Goal: Information Seeking & Learning: Learn about a topic

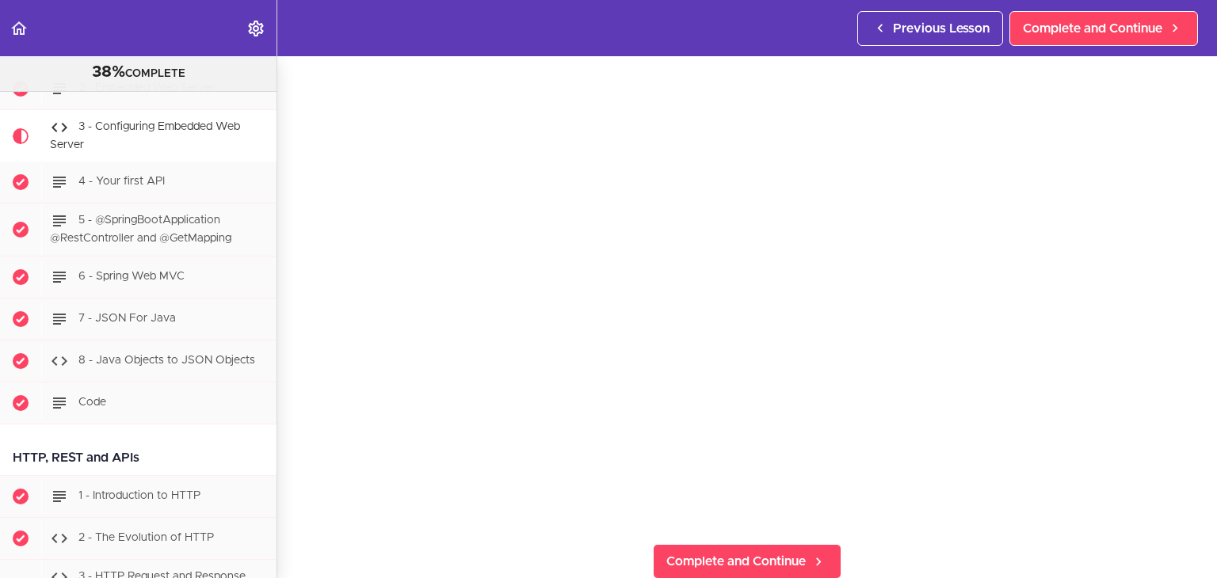
scroll to position [158, 0]
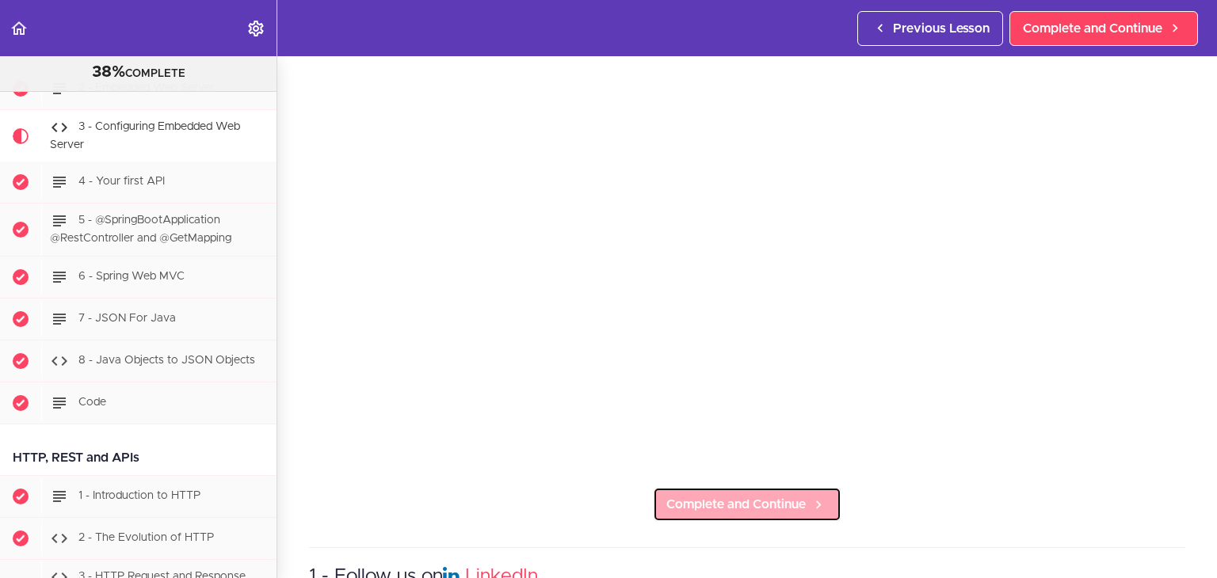
click at [776, 495] on span "Complete and Continue" at bounding box center [735, 504] width 139 height 19
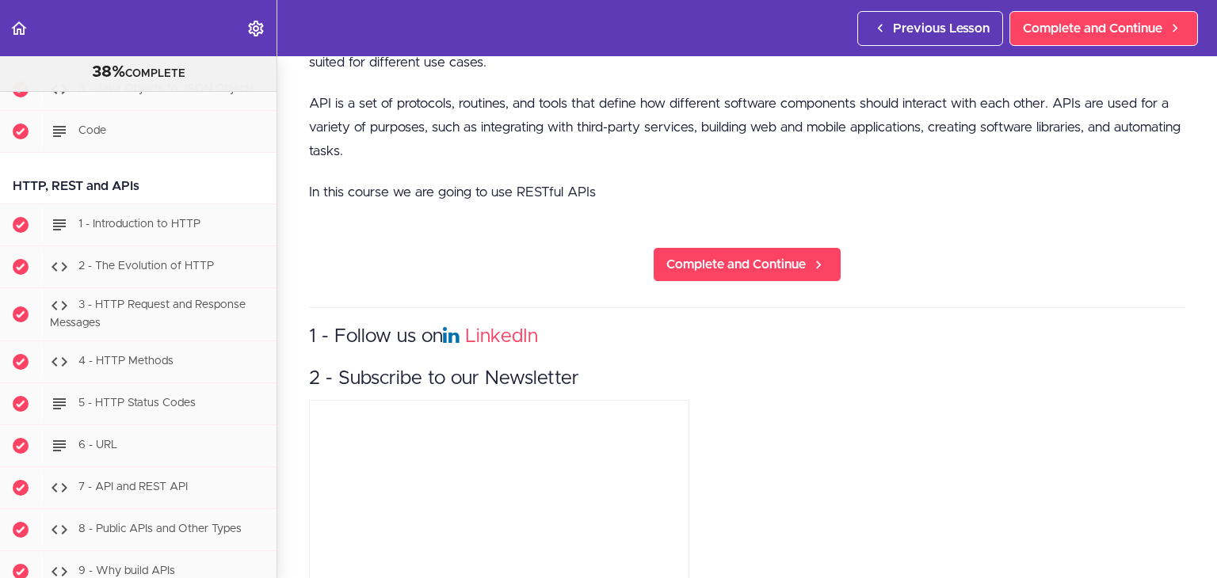
scroll to position [1030, 0]
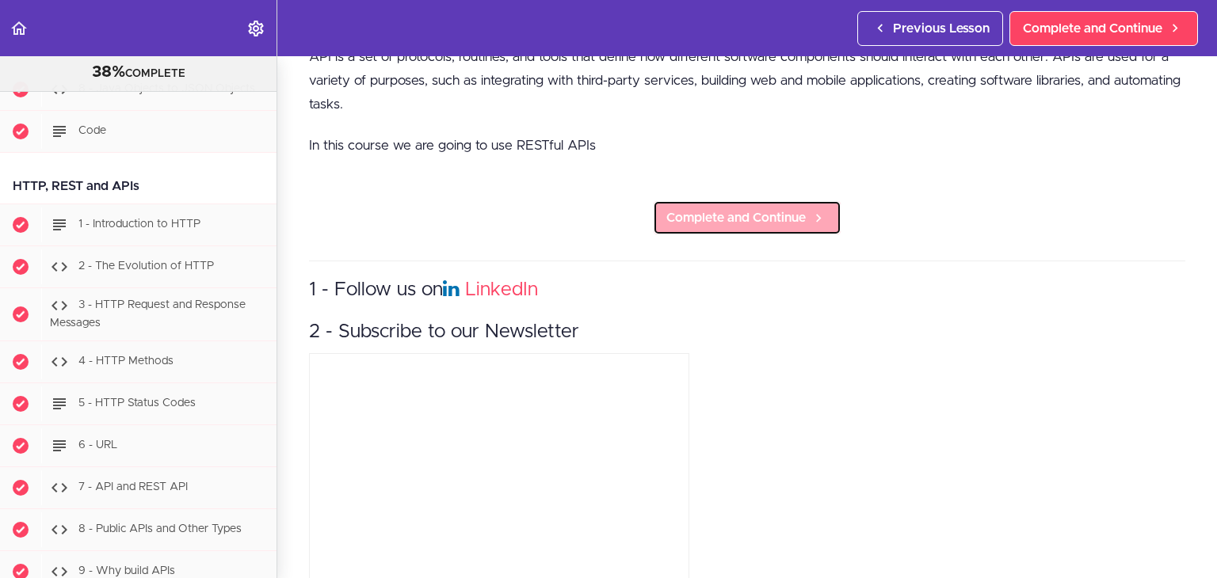
click at [749, 214] on span "Complete and Continue" at bounding box center [735, 217] width 139 height 19
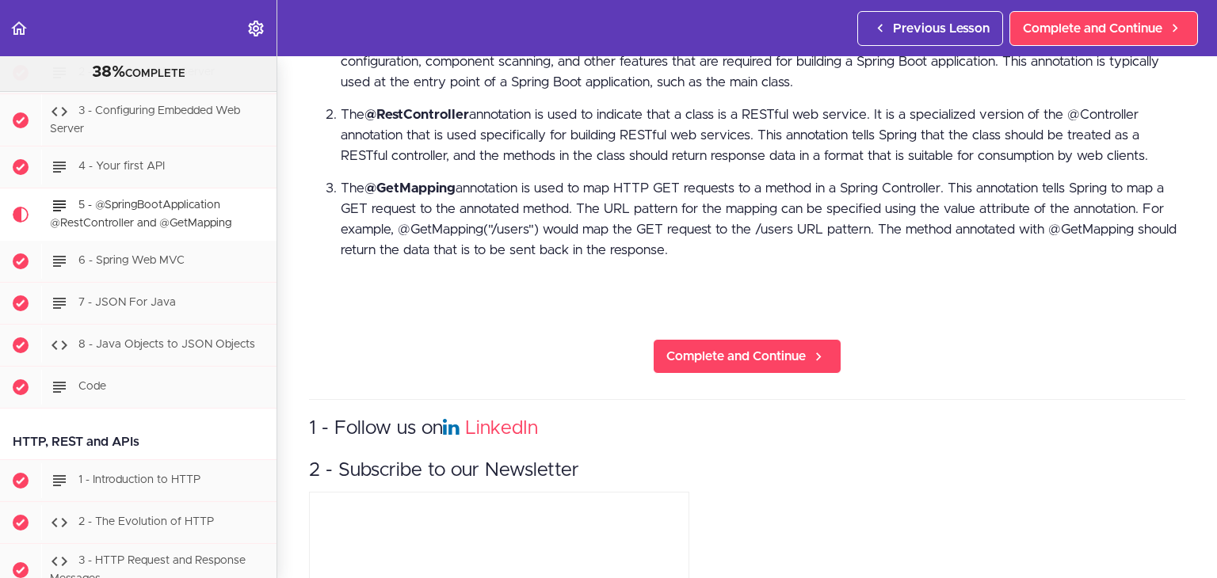
scroll to position [555, 0]
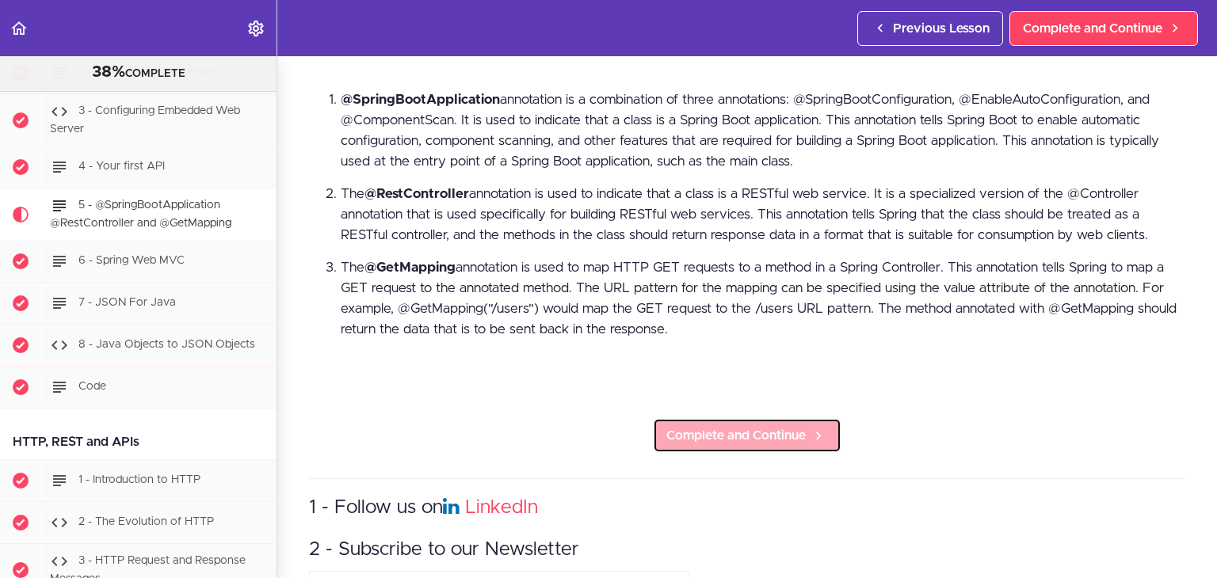
click at [698, 429] on span "Complete and Continue" at bounding box center [735, 435] width 139 height 19
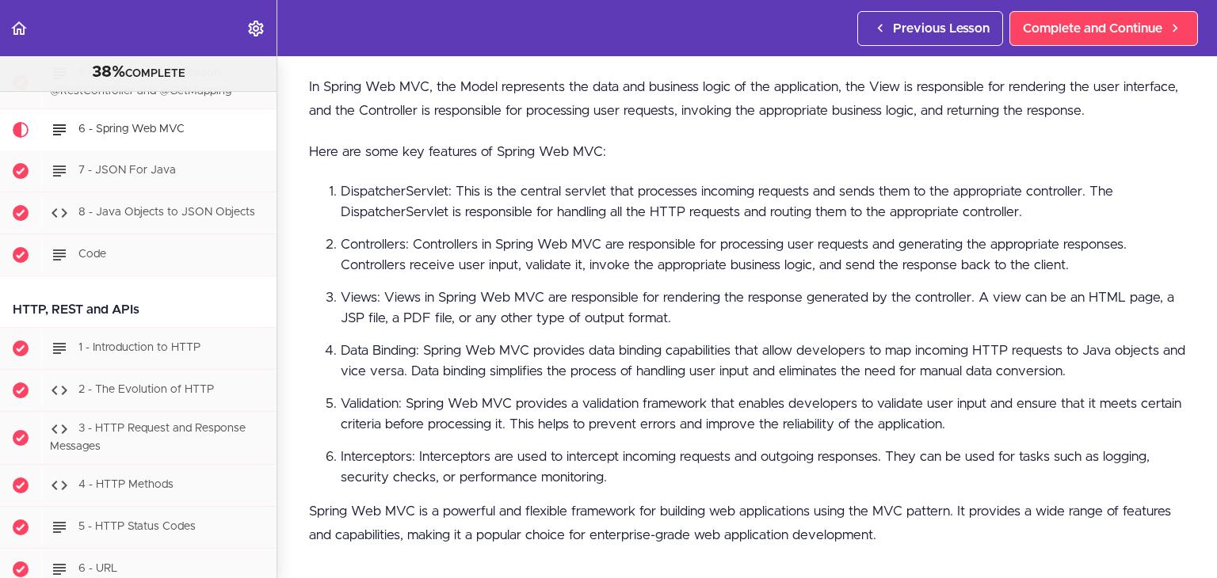
scroll to position [555, 0]
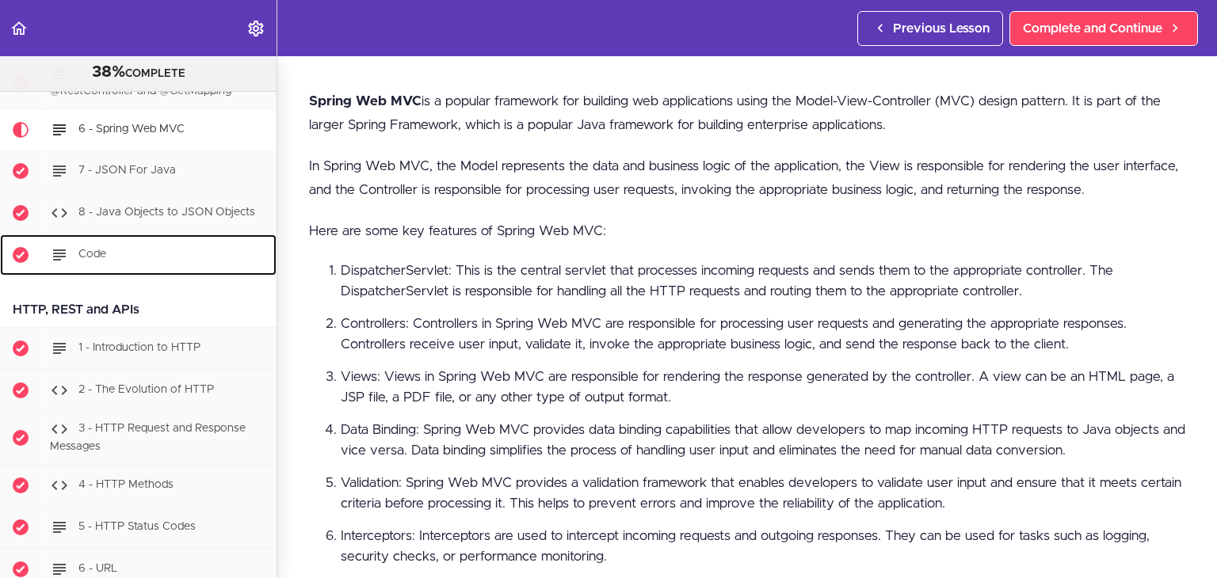
click at [155, 269] on div "Code" at bounding box center [158, 255] width 235 height 35
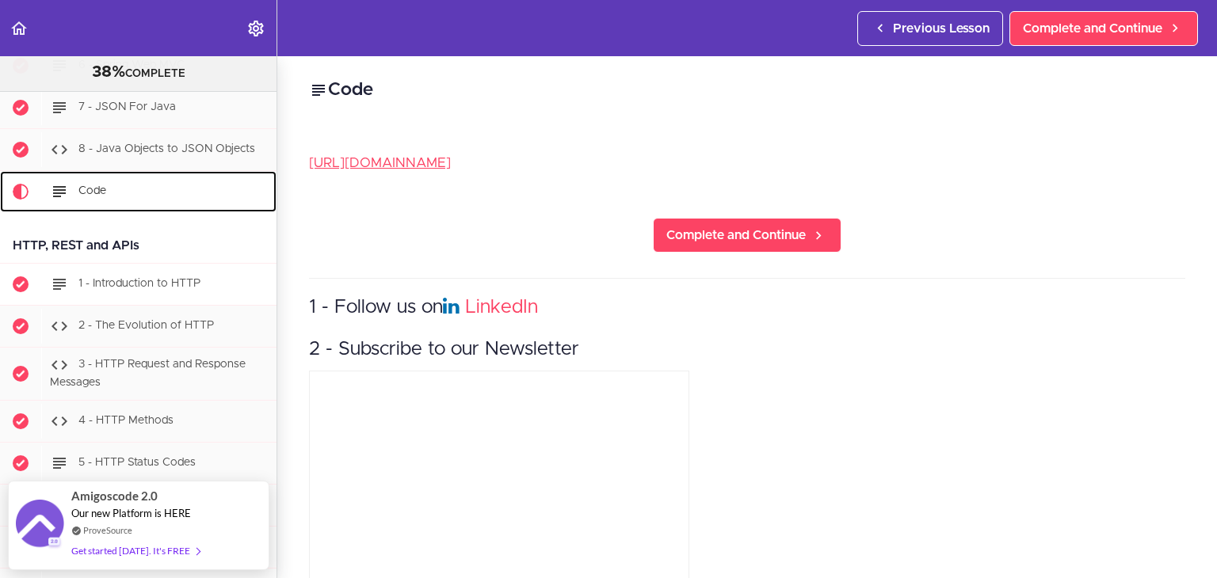
scroll to position [1366, 0]
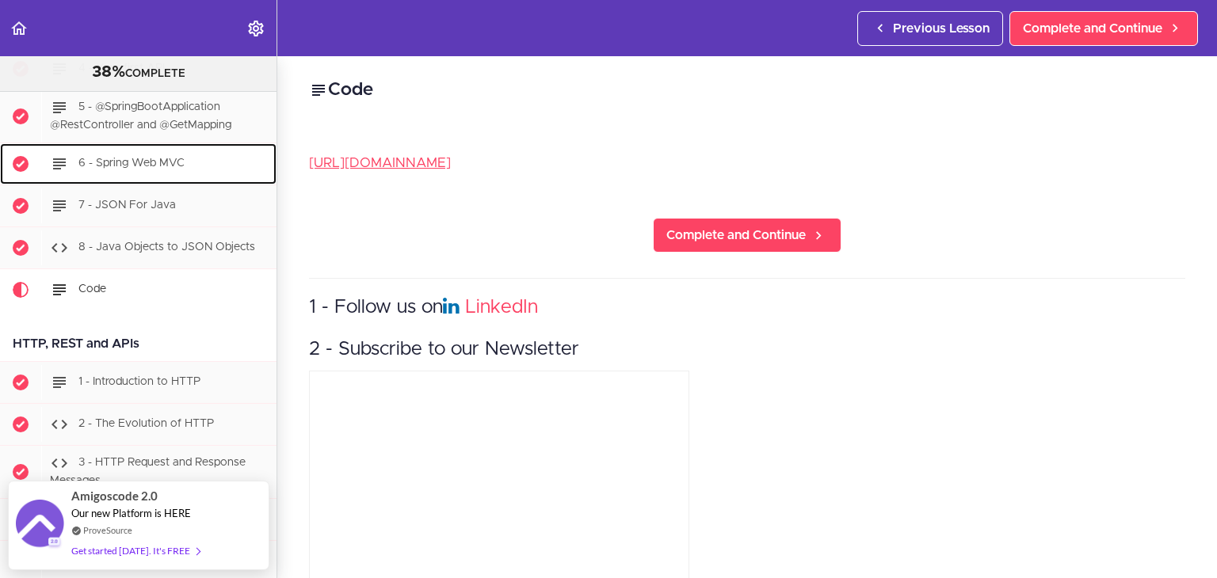
click at [107, 162] on span "6 - Spring Web MVC" at bounding box center [131, 163] width 106 height 11
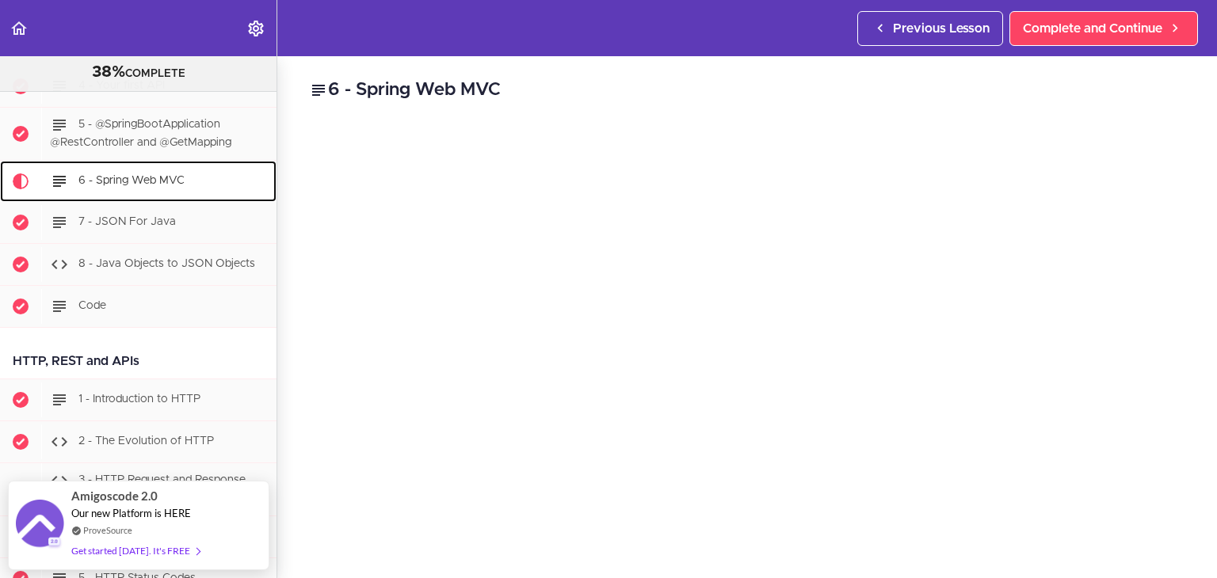
scroll to position [1321, 0]
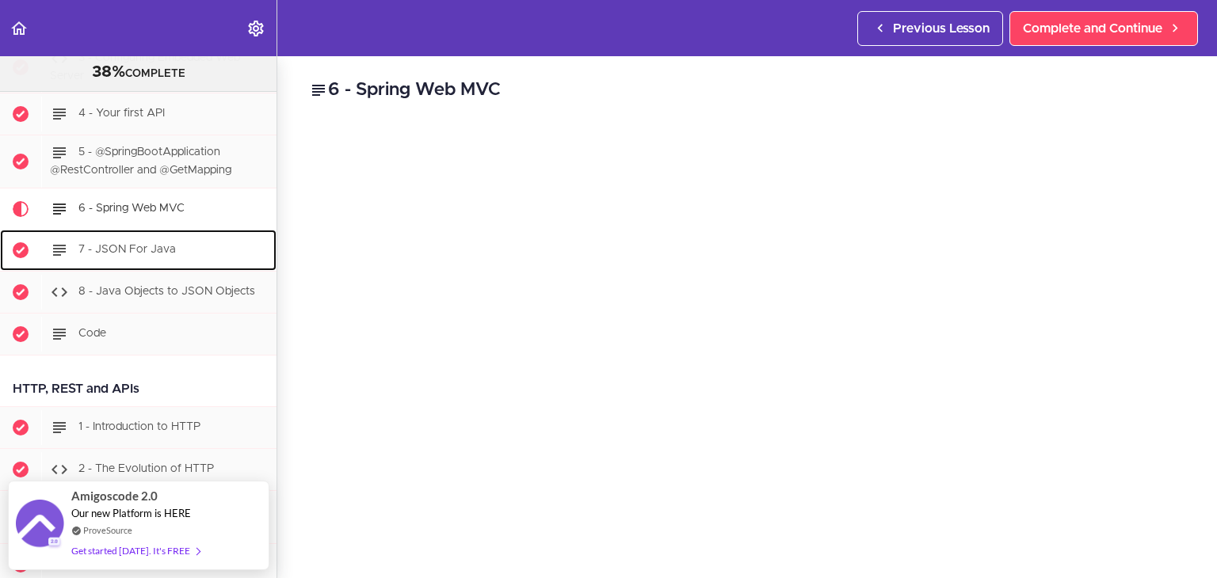
click at [148, 255] on span "7 - JSON For Java" at bounding box center [126, 249] width 97 height 11
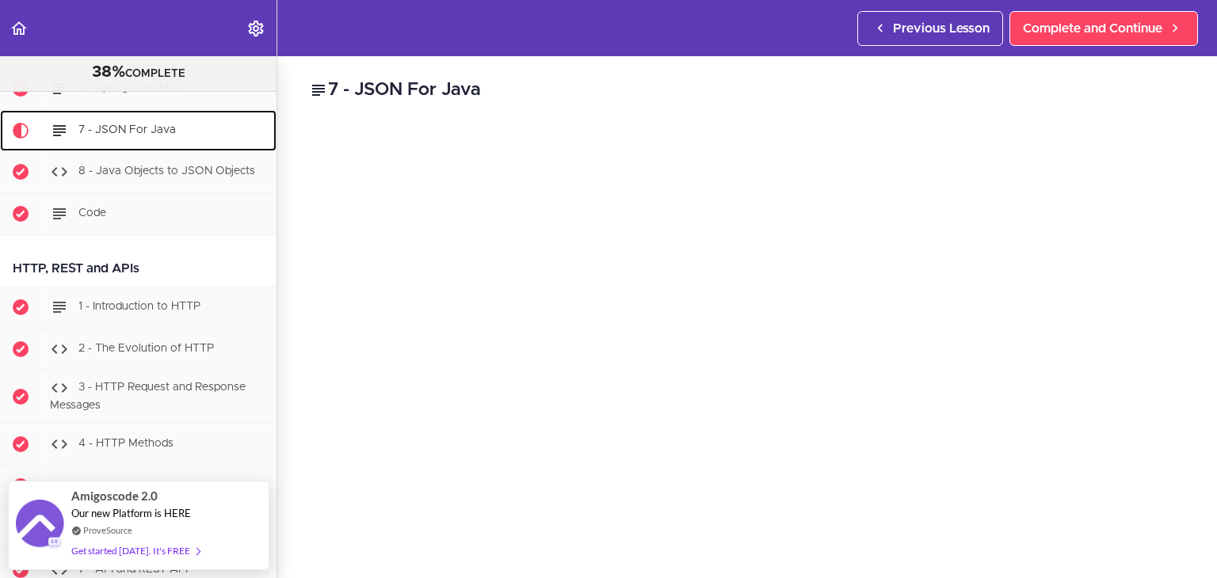
click at [129, 143] on div "7 - JSON For Java" at bounding box center [158, 130] width 235 height 35
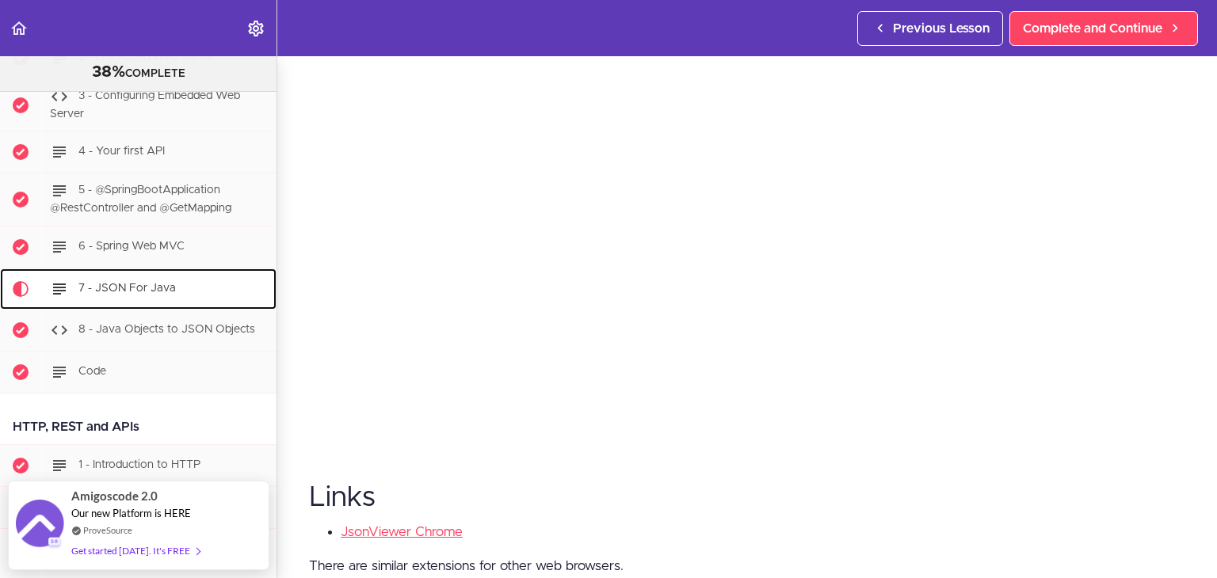
scroll to position [79, 0]
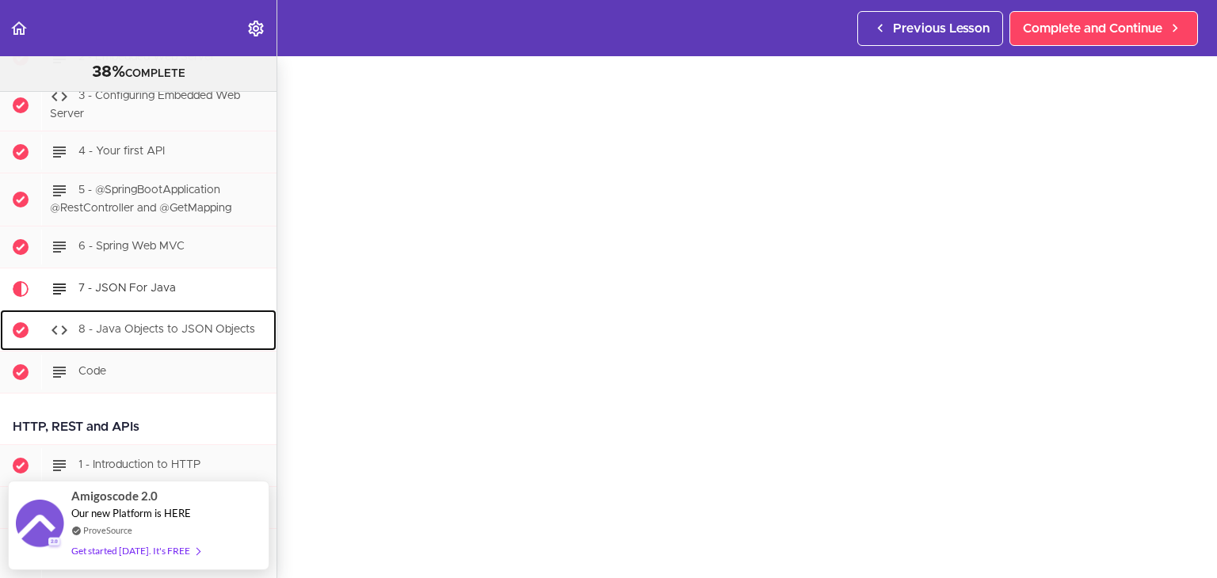
click at [181, 335] on span "8 - Java Objects to JSON Objects" at bounding box center [166, 329] width 177 height 11
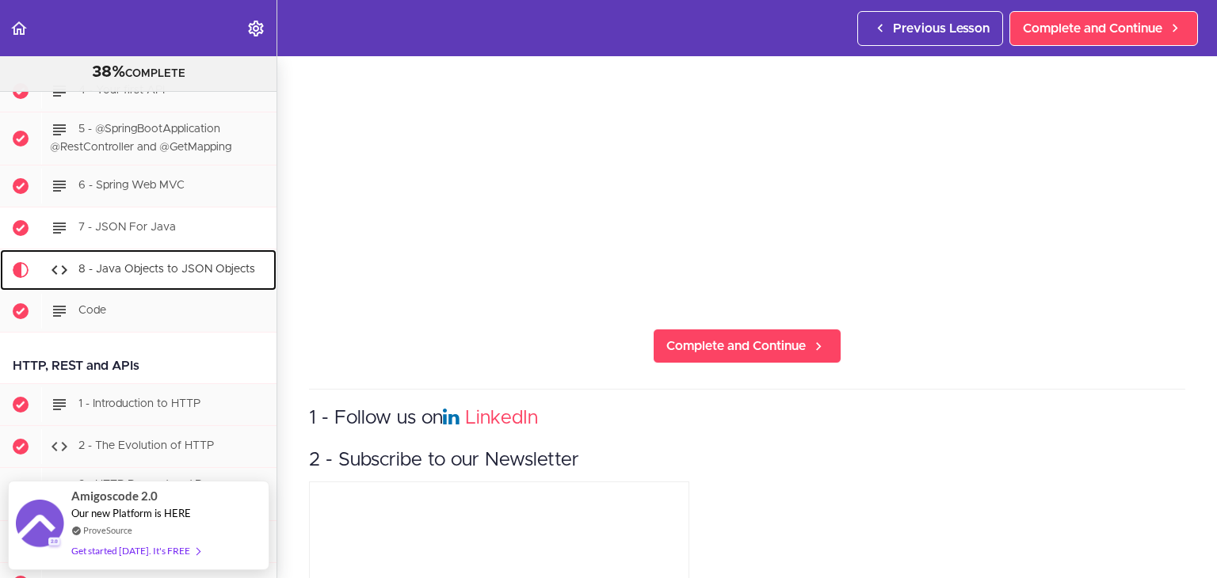
scroll to position [1325, 0]
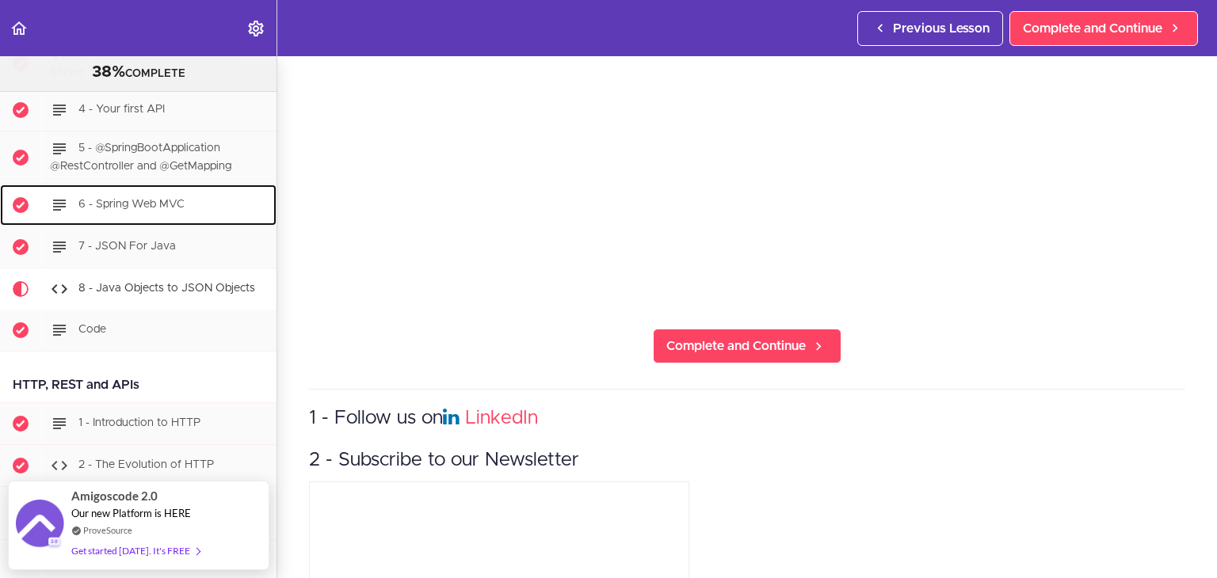
click at [164, 210] on span "6 - Spring Web MVC" at bounding box center [131, 204] width 106 height 11
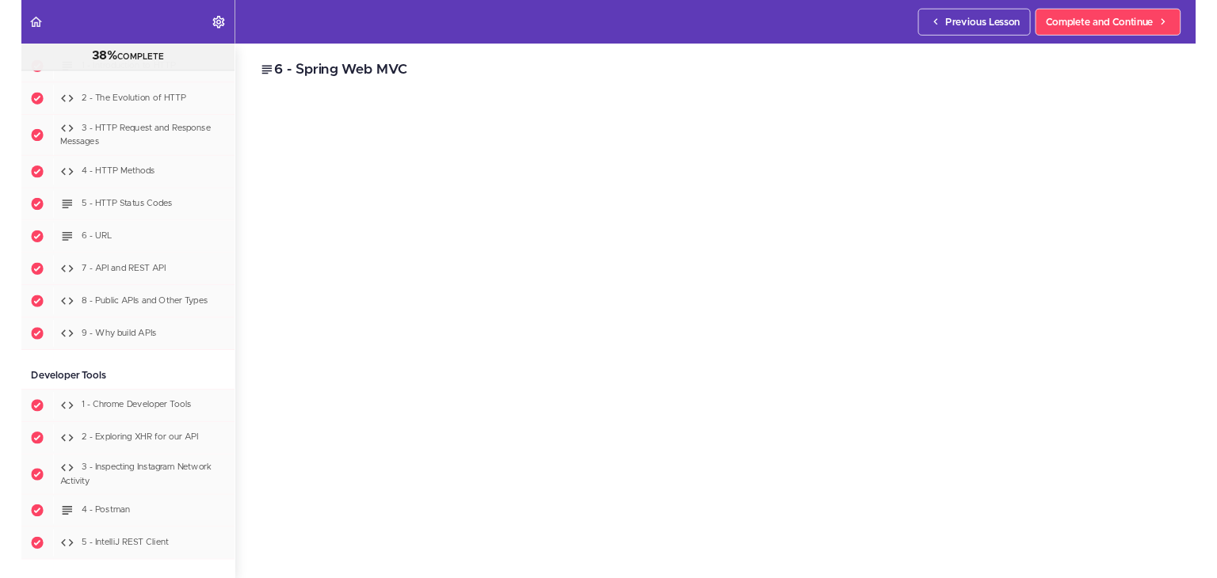
scroll to position [1665, 0]
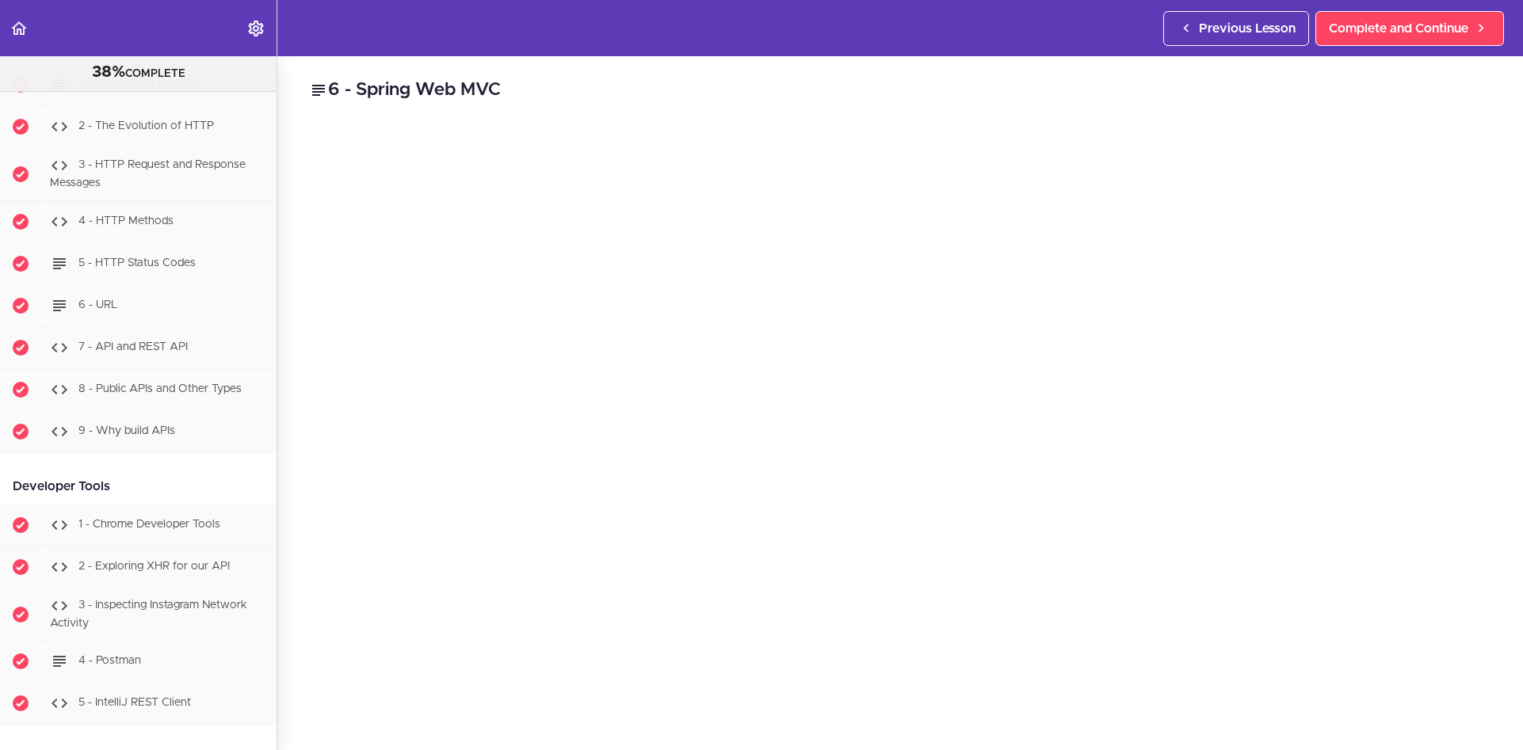
click at [800, 91] on h2 "6 - Spring Web MVC" at bounding box center [900, 90] width 1182 height 27
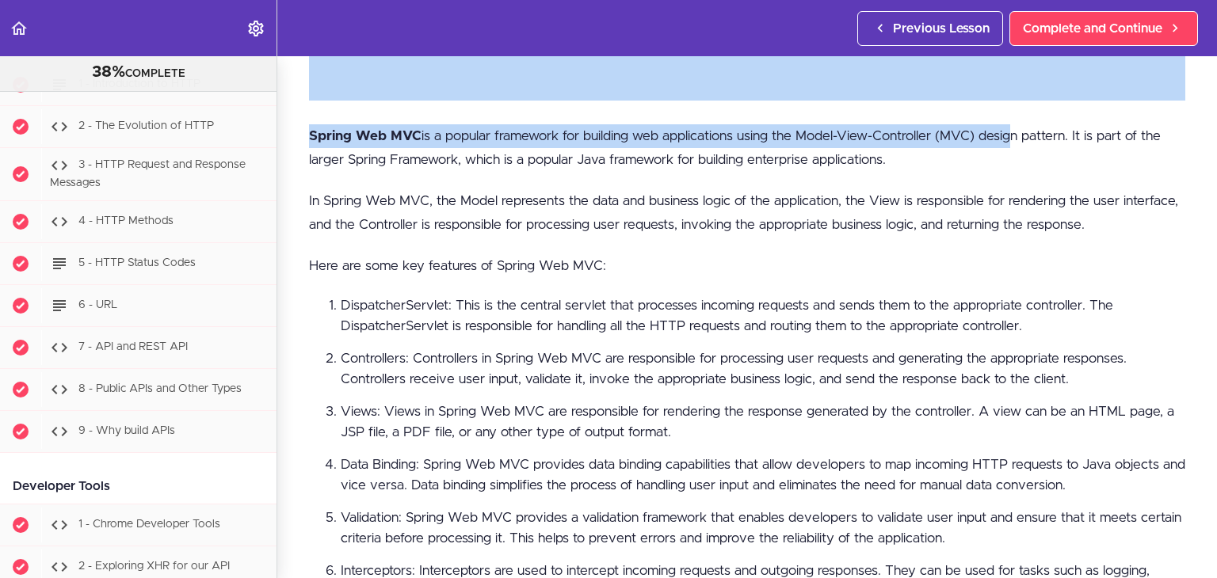
scroll to position [506, 0]
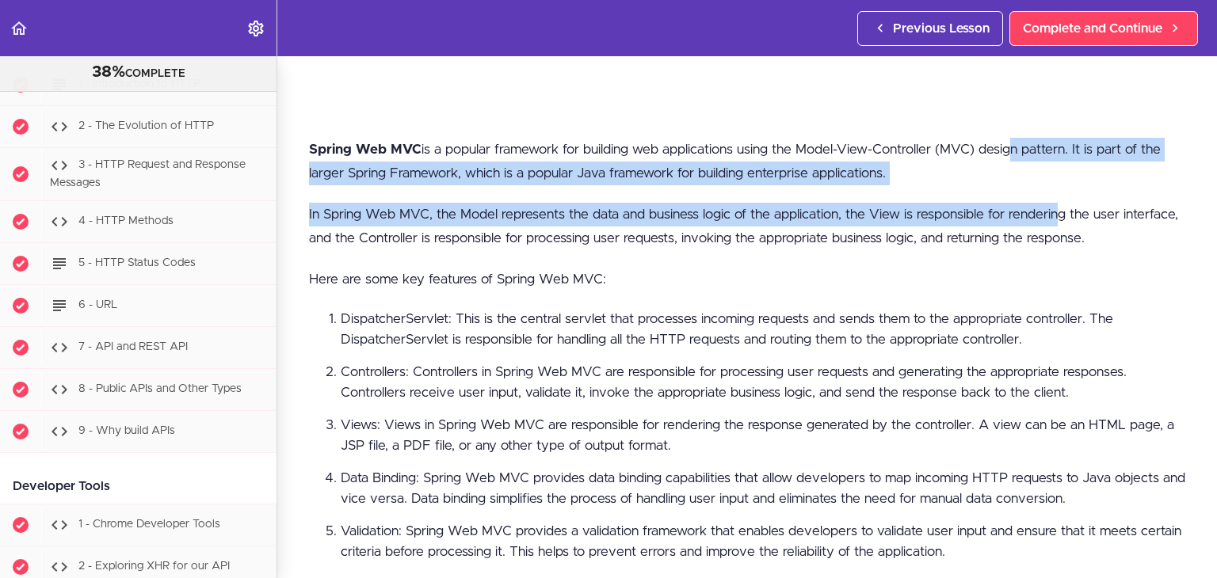
drag, startPoint x: 1012, startPoint y: 94, endPoint x: 1060, endPoint y: 181, distance: 99.7
click at [1060, 193] on div "Spring Web MVC is a popular framework for building web applications using the M…" at bounding box center [747, 415] width 876 height 555
click at [1059, 162] on p "Spring Web MVC is a popular framework for building web applications using the M…" at bounding box center [747, 162] width 876 height 48
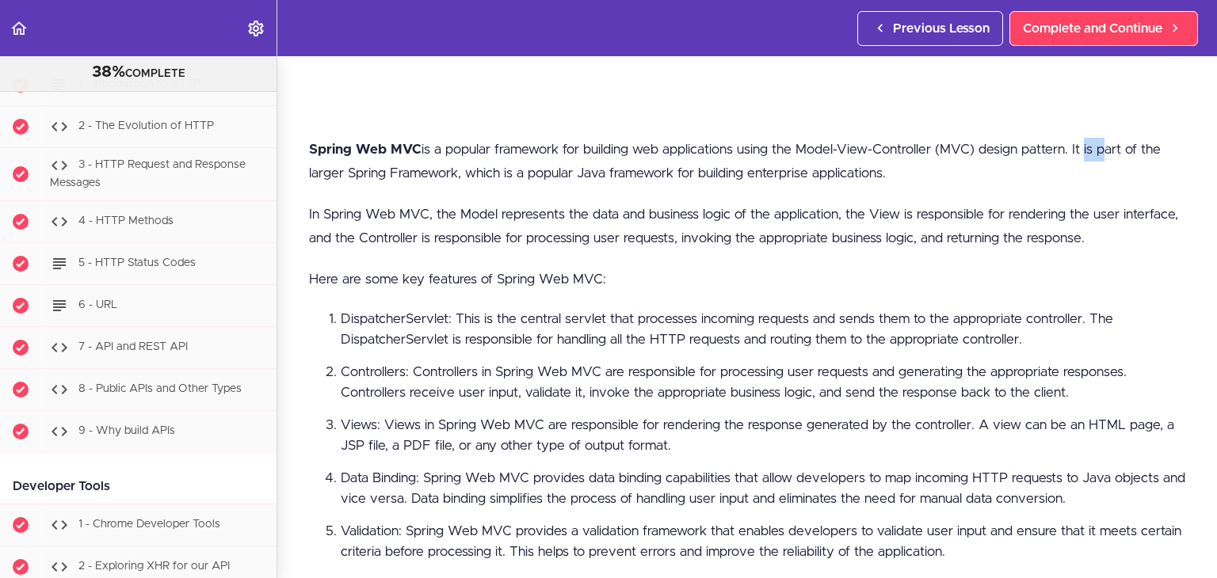
drag, startPoint x: 1083, startPoint y: 140, endPoint x: 1104, endPoint y: 142, distance: 20.7
click at [1104, 142] on p "Spring Web MVC is a popular framework for building web applications using the M…" at bounding box center [747, 162] width 876 height 48
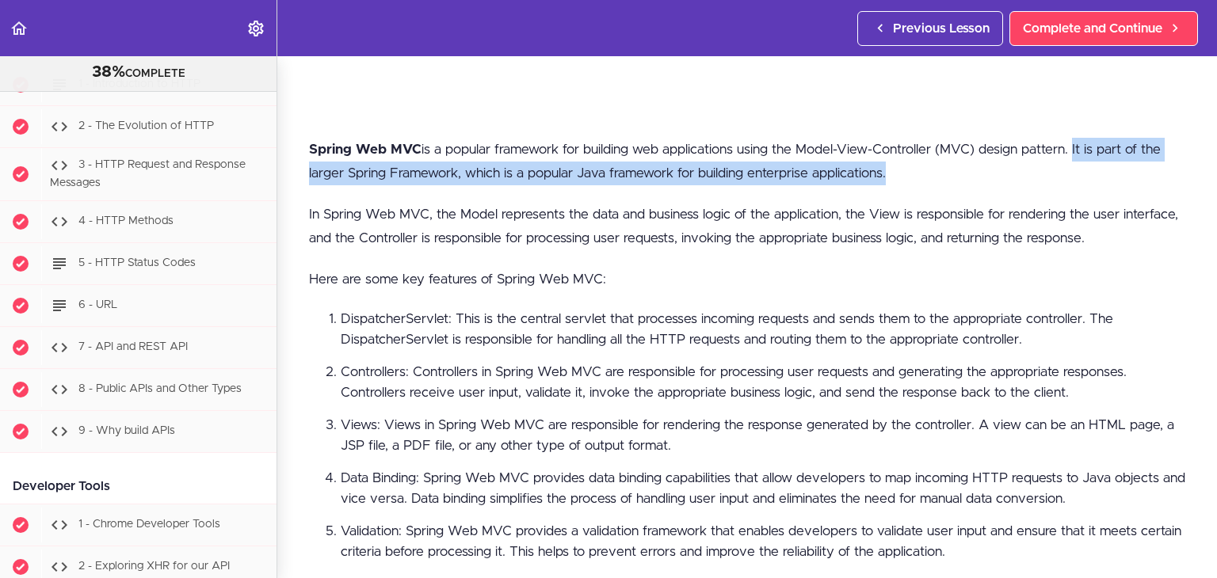
drag, startPoint x: 1075, startPoint y: 143, endPoint x: 888, endPoint y: 174, distance: 190.2
click at [888, 174] on p "Spring Web MVC is a popular framework for building web applications using the M…" at bounding box center [747, 162] width 876 height 48
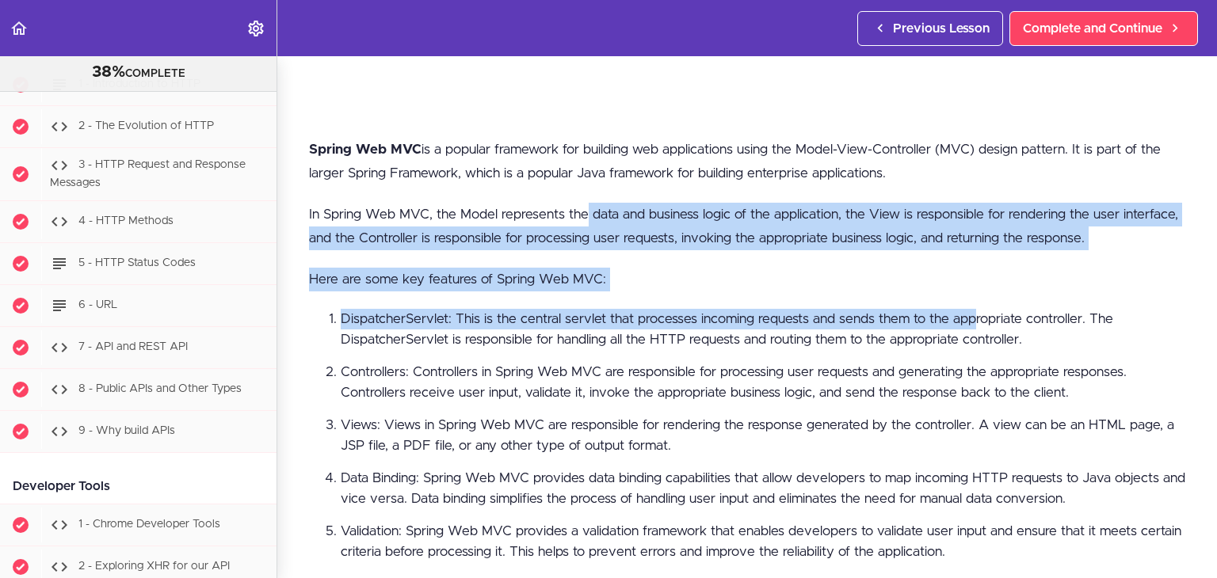
drag, startPoint x: 586, startPoint y: 212, endPoint x: 975, endPoint y: 299, distance: 399.5
click at [975, 299] on div "Spring Web MVC is a popular framework for building web applications using the M…" at bounding box center [747, 415] width 876 height 555
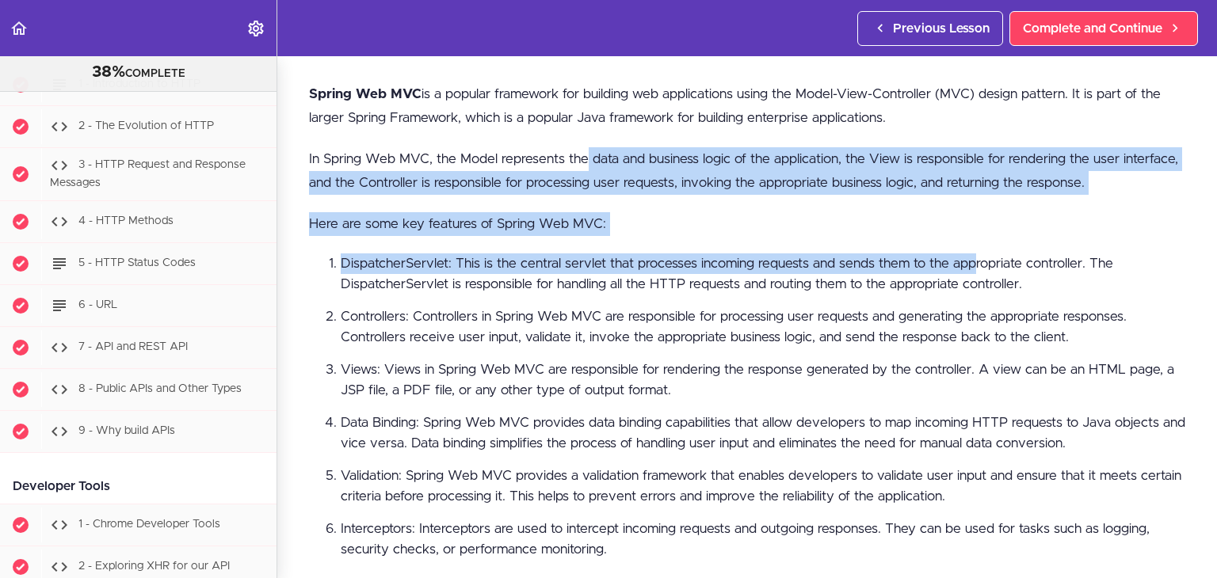
scroll to position [586, 0]
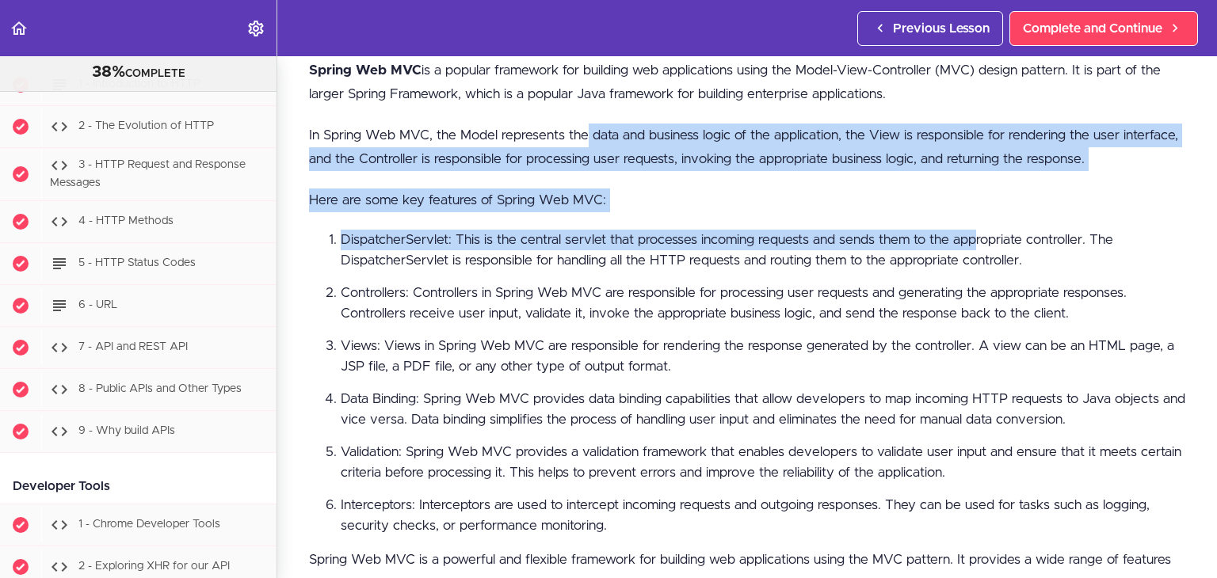
click at [491, 231] on li "DispatcherServlet: This is the central servlet that processes incoming requests…" at bounding box center [763, 250] width 845 height 41
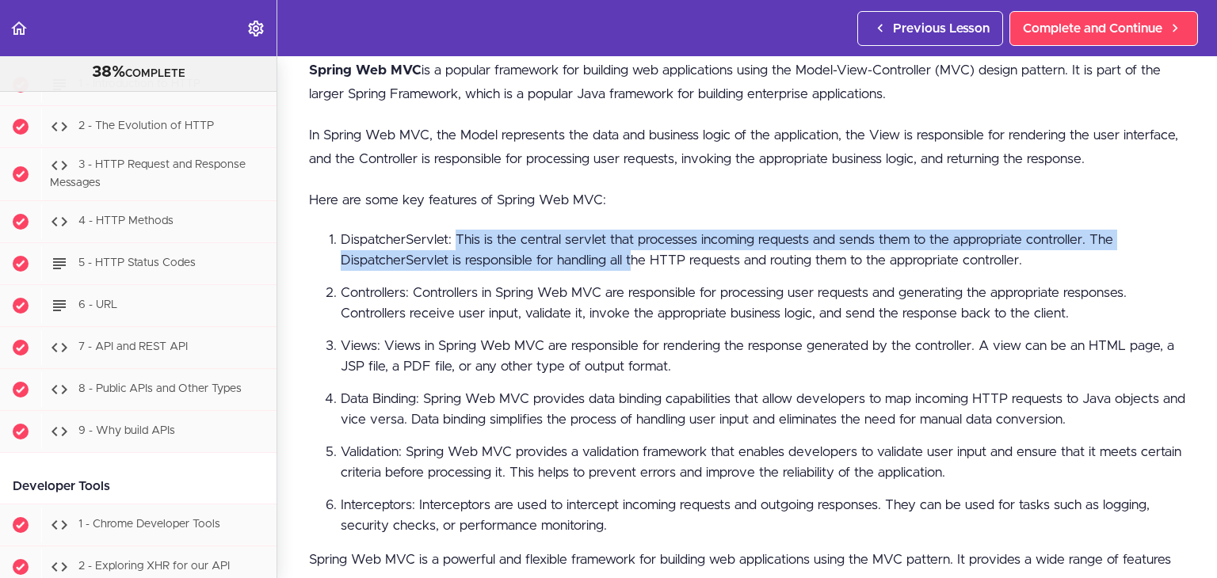
drag, startPoint x: 454, startPoint y: 233, endPoint x: 631, endPoint y: 250, distance: 177.6
click at [631, 250] on li "DispatcherServlet: This is the central servlet that processes incoming requests…" at bounding box center [763, 250] width 845 height 41
click at [667, 215] on div "Spring Web MVC is a popular framework for building web applications using the M…" at bounding box center [747, 336] width 876 height 555
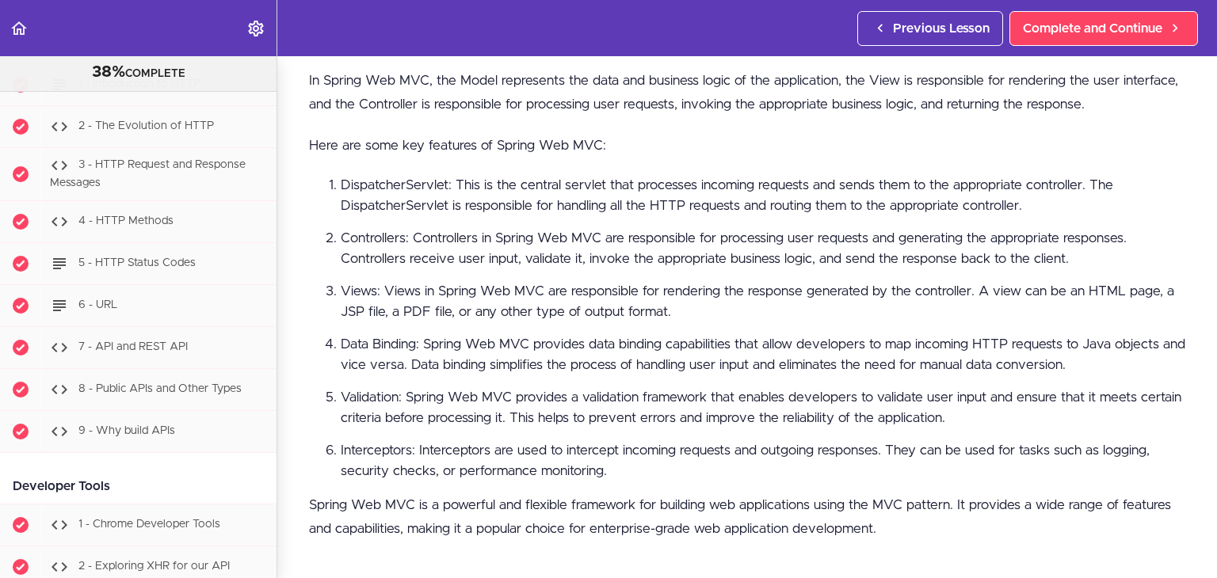
scroll to position [665, 0]
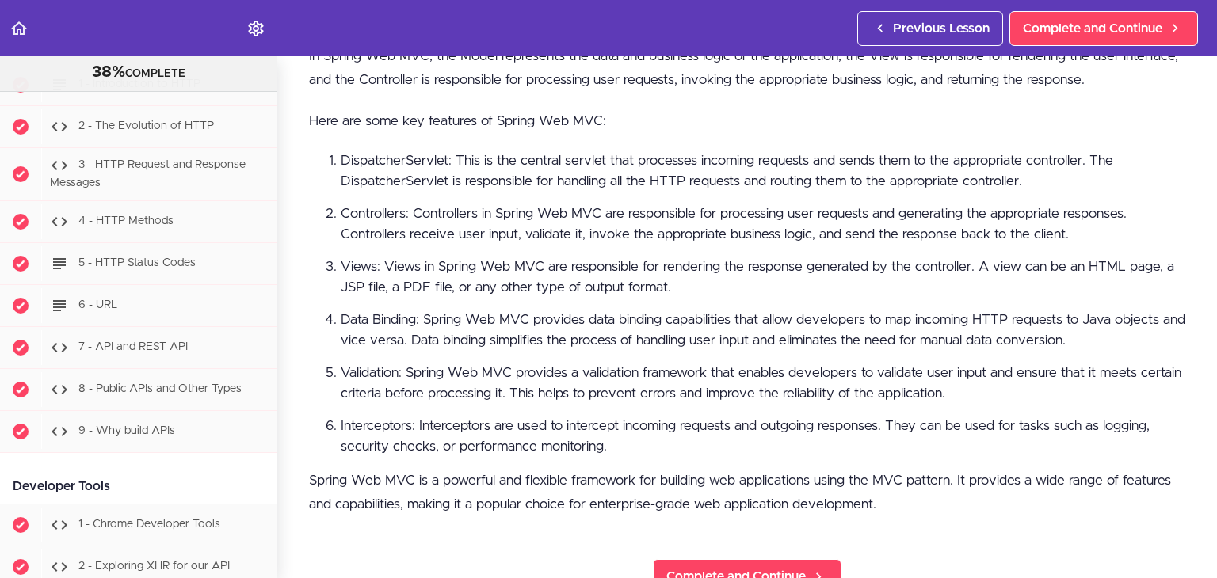
click at [886, 420] on li "Interceptors: Interceptors are used to intercept incoming requests and outgoing…" at bounding box center [763, 436] width 845 height 41
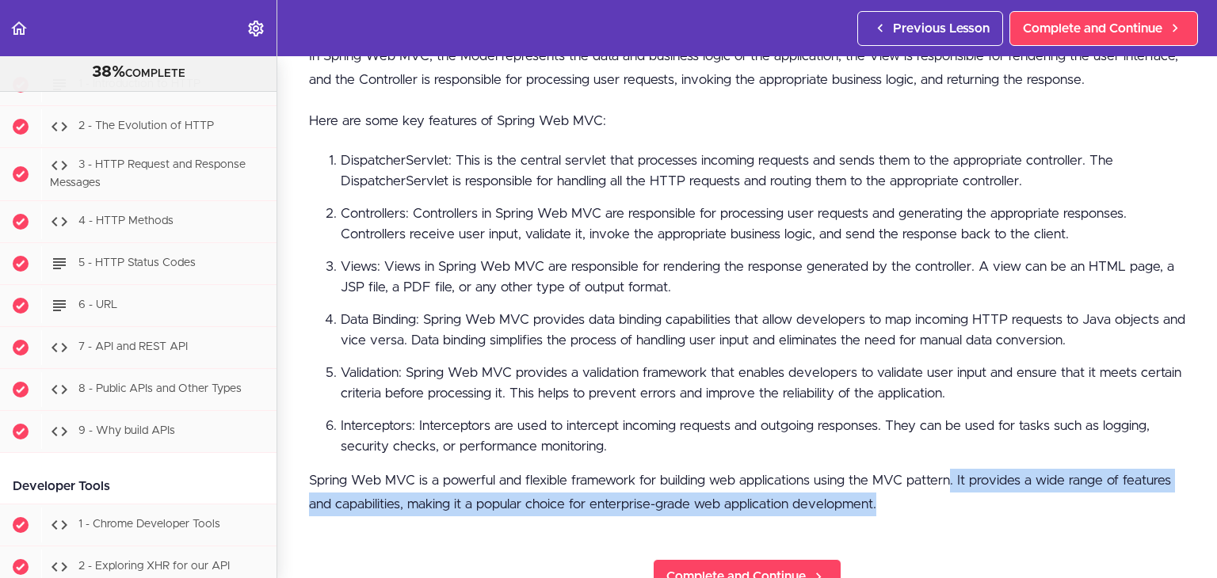
drag, startPoint x: 954, startPoint y: 473, endPoint x: 911, endPoint y: 488, distance: 45.4
click at [911, 488] on p "Spring Web MVC is a powerful and flexible framework for building web applicatio…" at bounding box center [747, 493] width 876 height 48
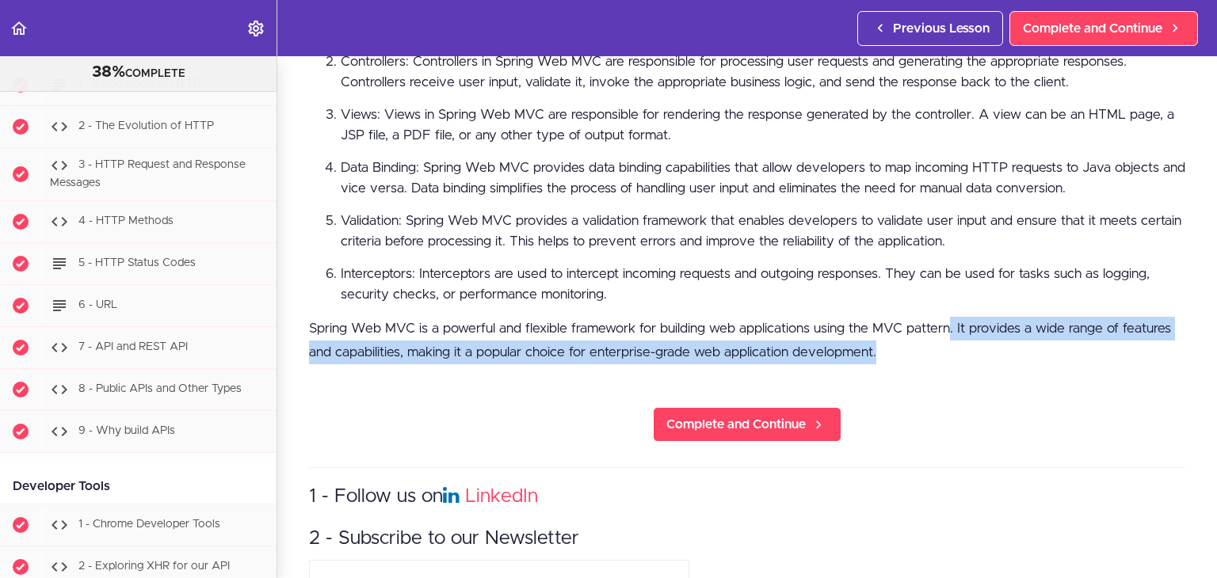
scroll to position [823, 0]
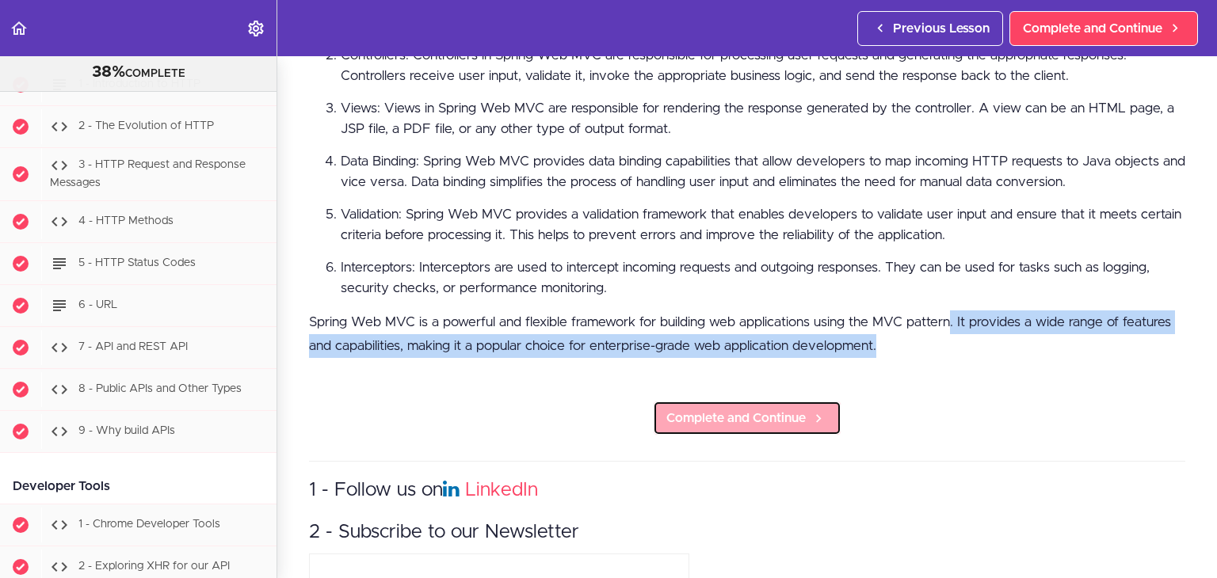
click at [713, 423] on link "Complete and Continue" at bounding box center [747, 418] width 189 height 35
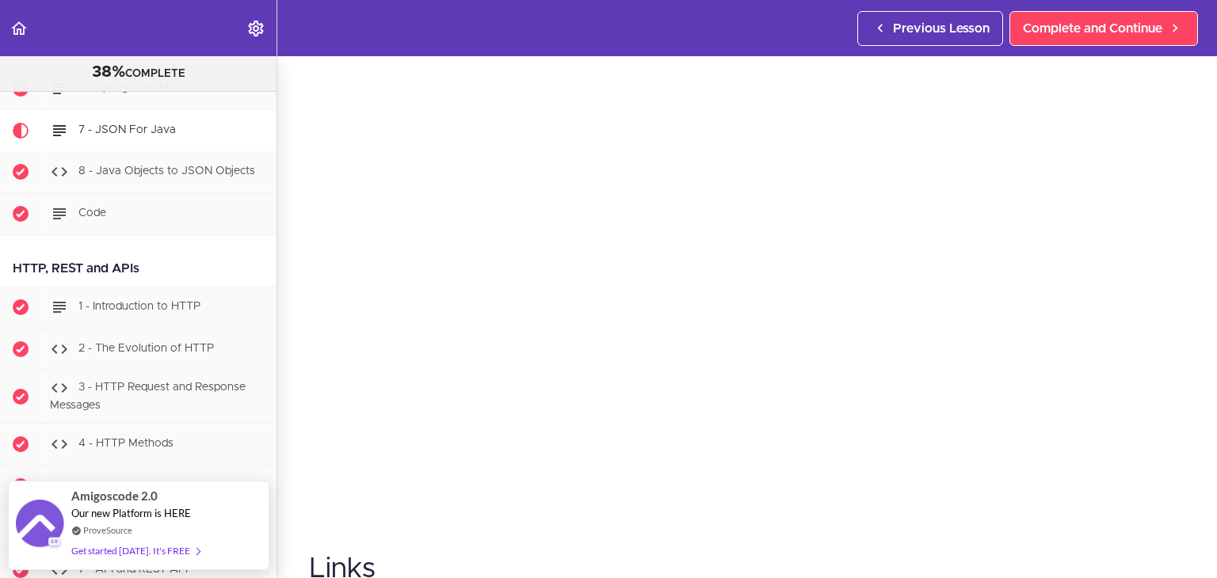
scroll to position [79, 0]
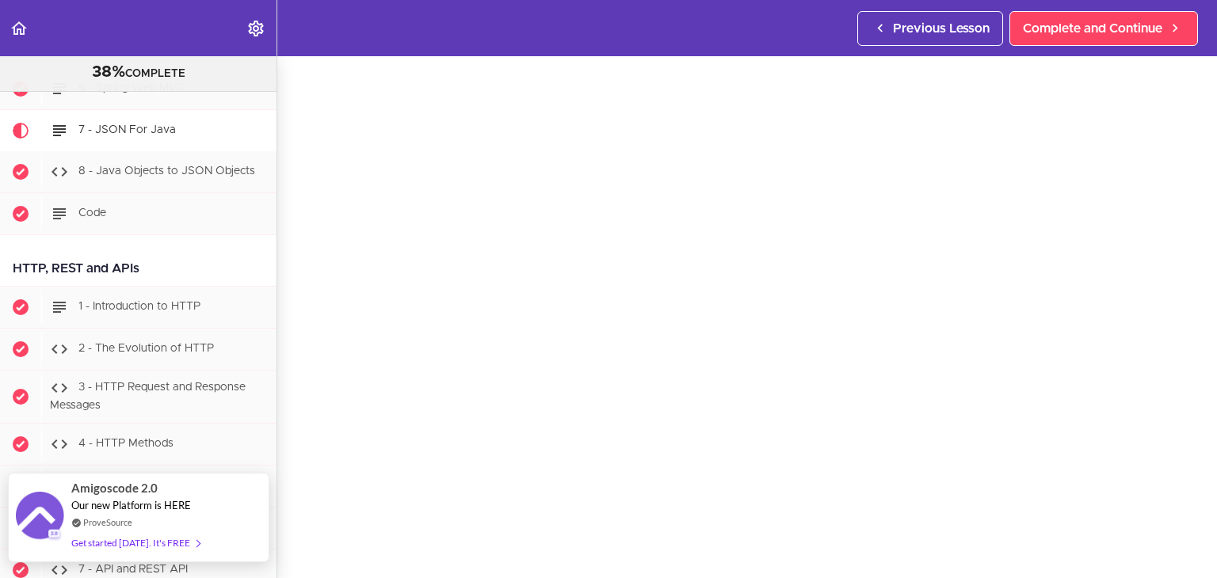
click at [102, 548] on div "Get started today. It's FREE" at bounding box center [135, 543] width 128 height 18
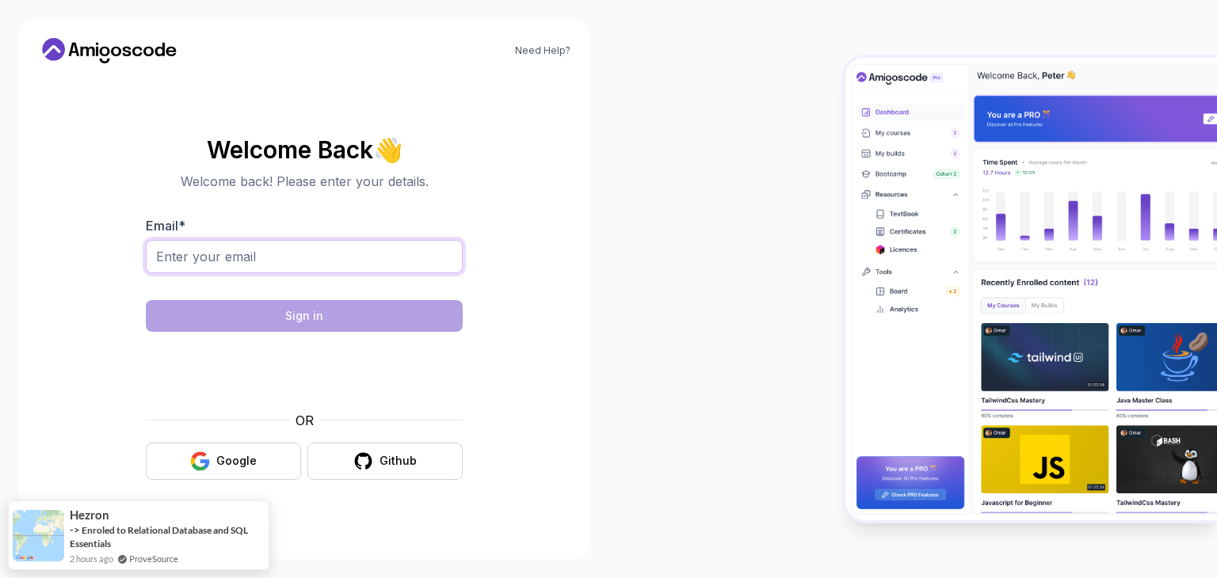
click at [316, 261] on input "Email *" at bounding box center [304, 256] width 317 height 33
type input "[EMAIL_ADDRESS][DOMAIN_NAME]"
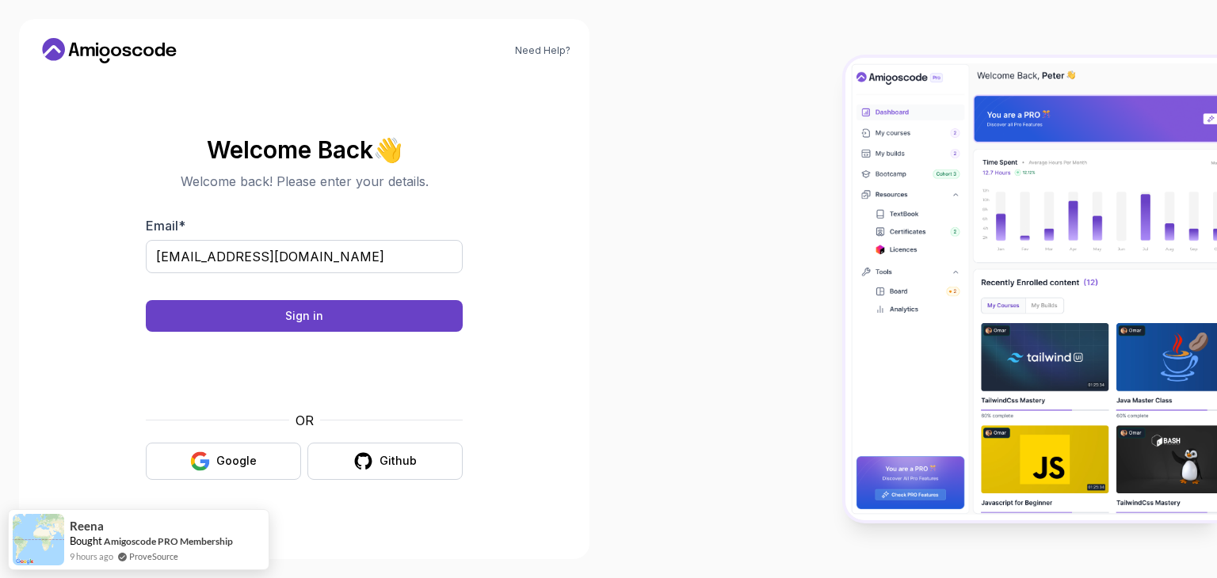
click at [839, 155] on body "Need Help? Welcome Back 👋 Welcome back! Please enter your details. Email * [EMA…" at bounding box center [608, 289] width 1217 height 578
click at [310, 319] on div "Sign in" at bounding box center [304, 316] width 38 height 16
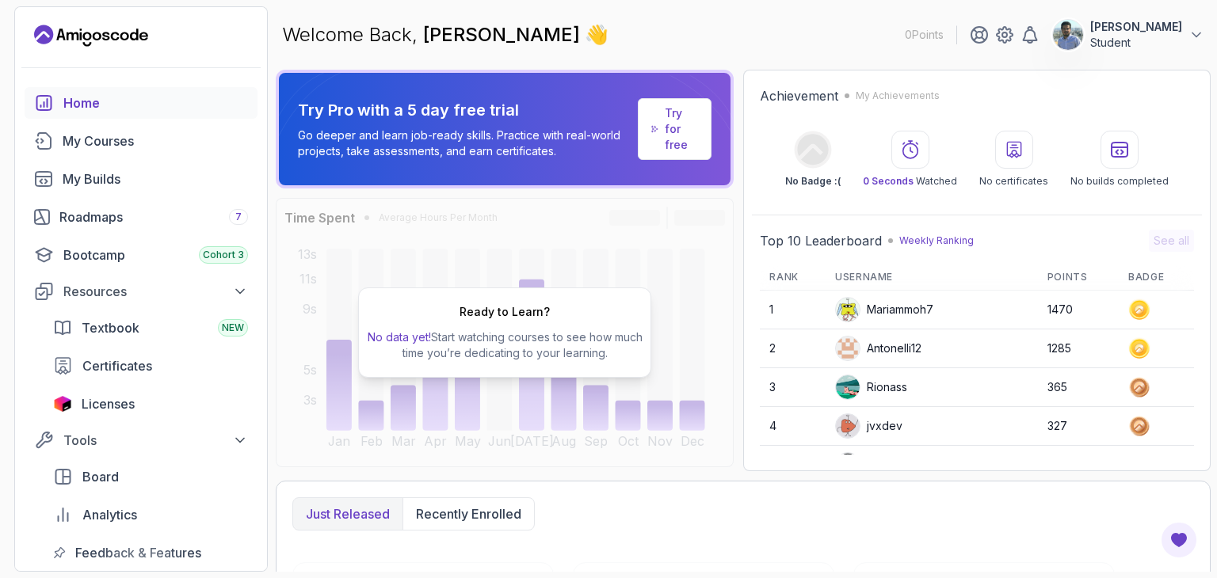
scroll to position [79, 0]
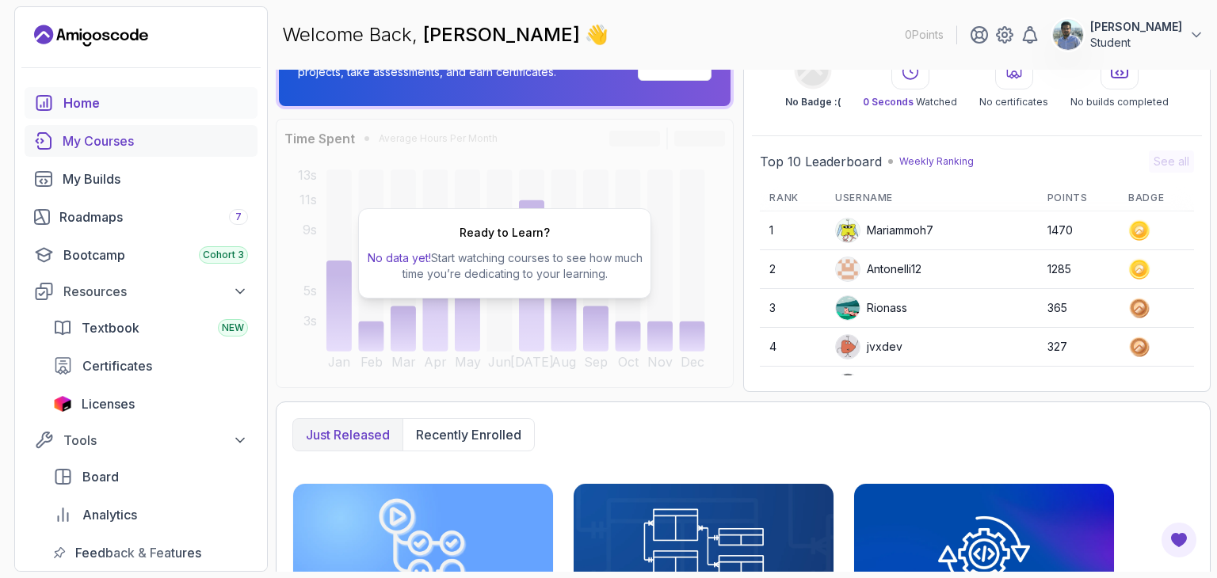
click at [113, 138] on div "My Courses" at bounding box center [155, 141] width 185 height 19
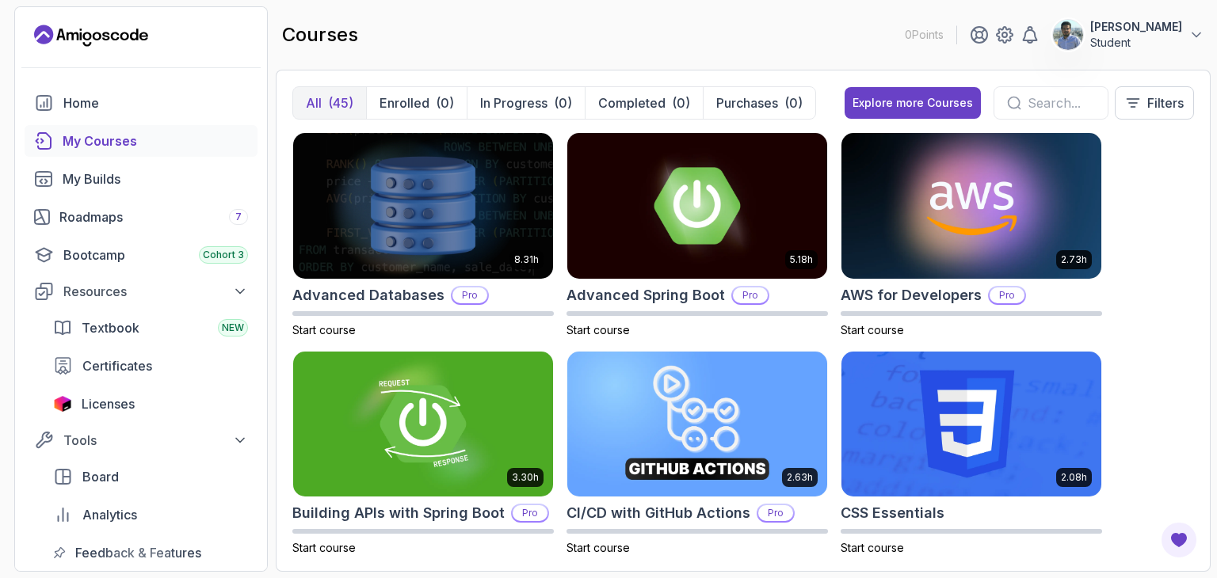
click at [1036, 98] on input "text" at bounding box center [1061, 103] width 67 height 19
click at [1036, 102] on input "text" at bounding box center [1061, 103] width 67 height 19
click at [1028, 102] on input "text" at bounding box center [1061, 103] width 67 height 19
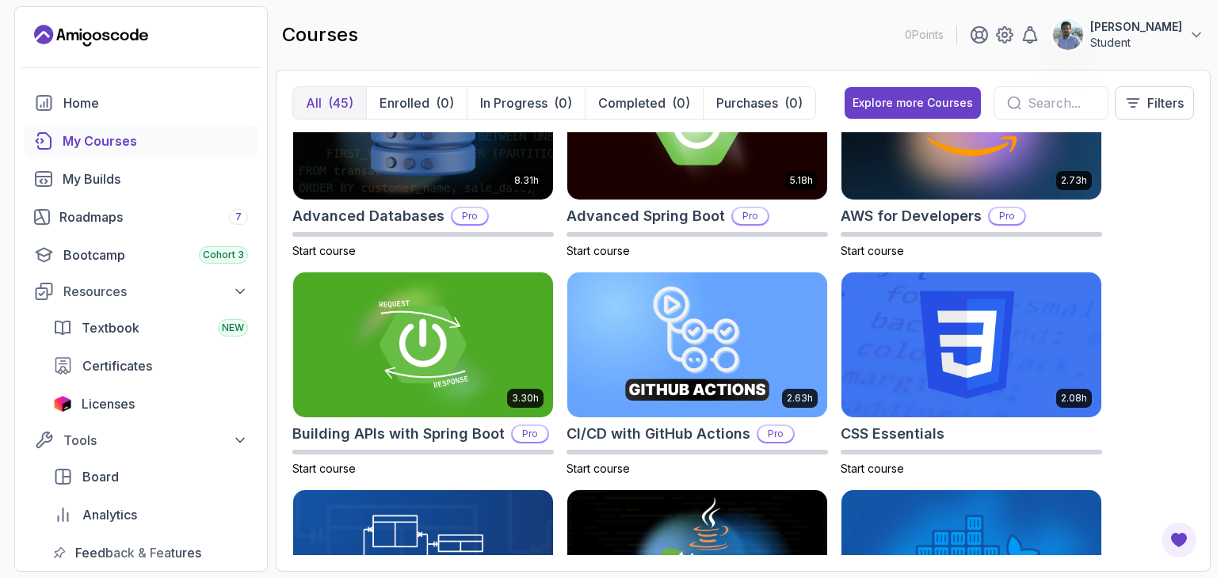
click at [1056, 99] on input "text" at bounding box center [1061, 103] width 67 height 19
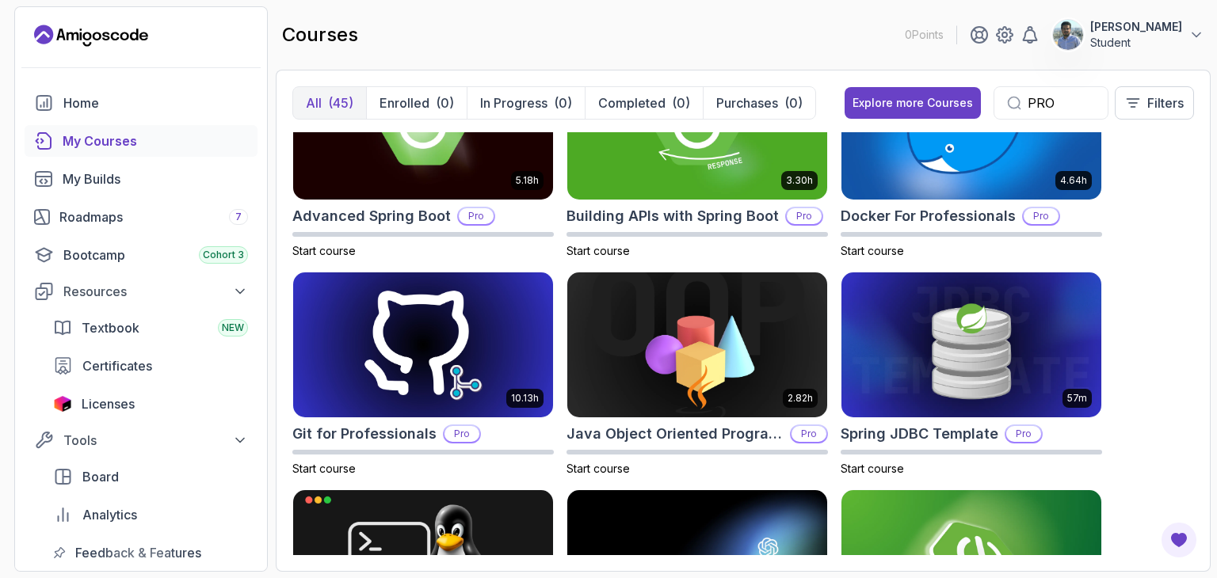
scroll to position [19, 0]
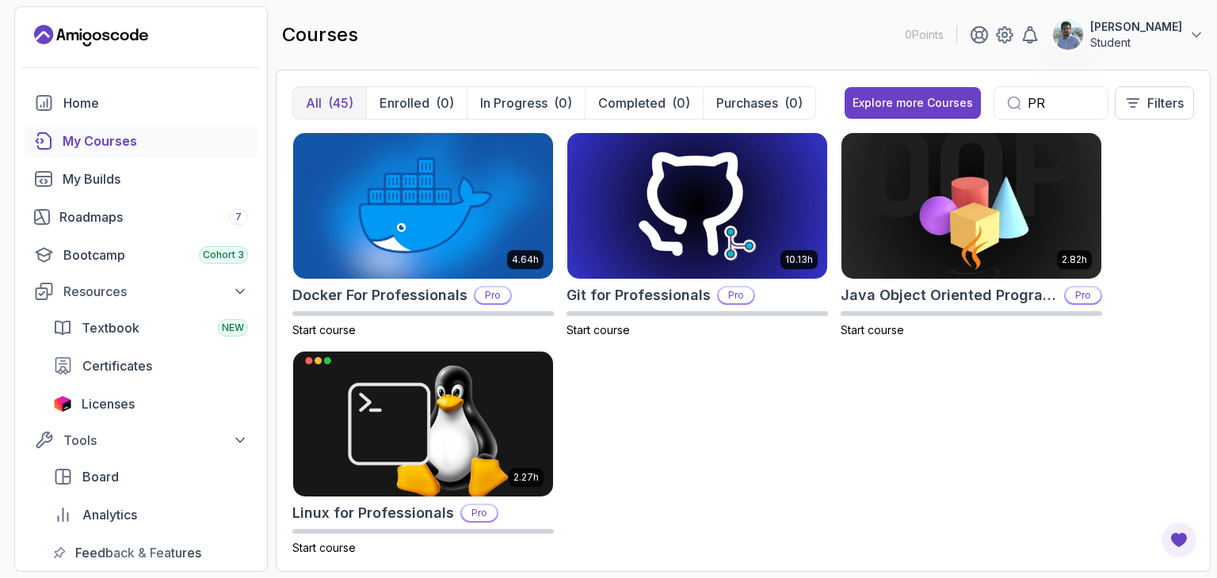
type input "P"
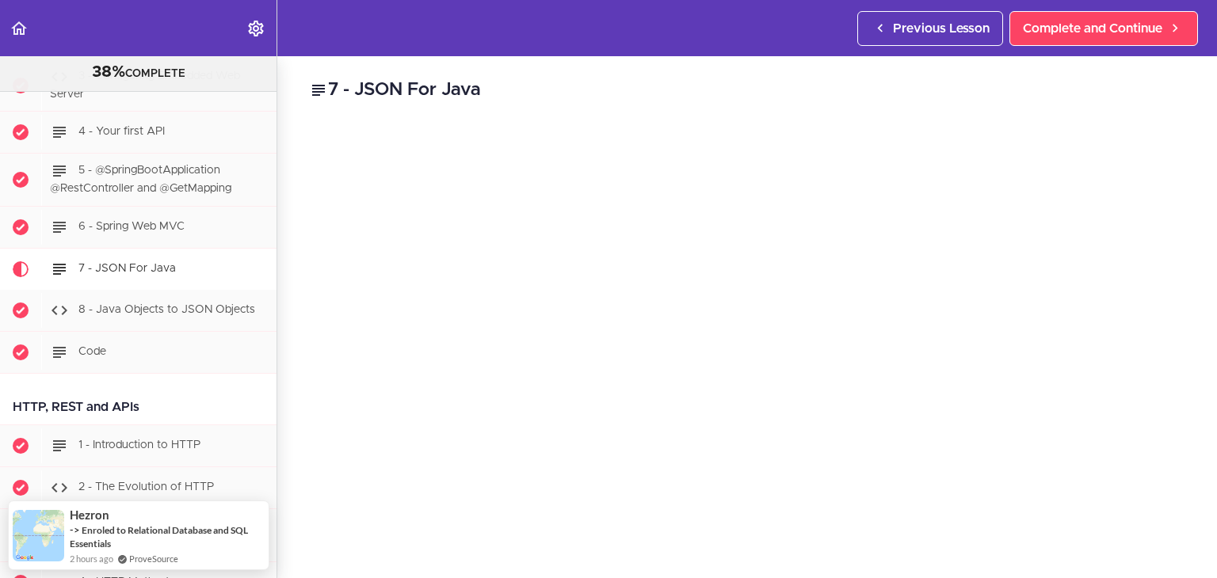
scroll to position [79, 0]
